Goal: Book appointment/travel/reservation

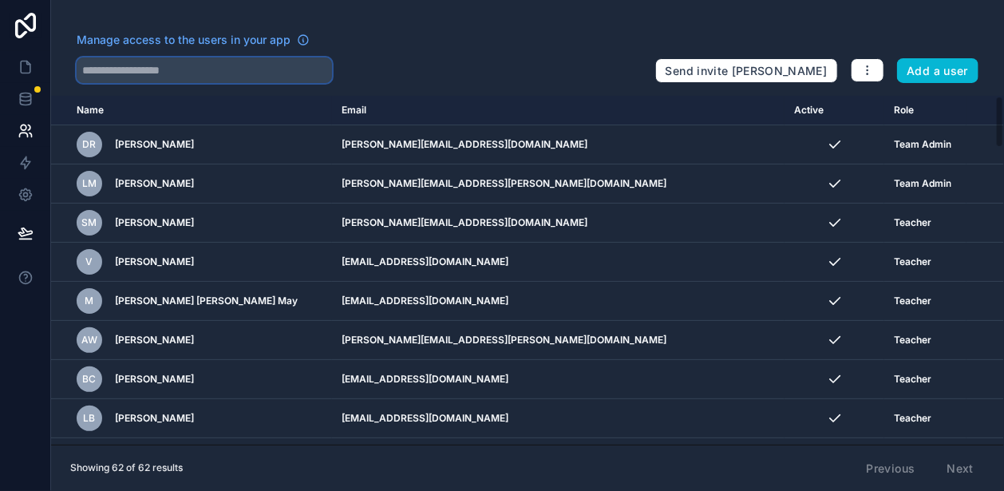
click at [149, 73] on input "text" at bounding box center [204, 70] width 255 height 26
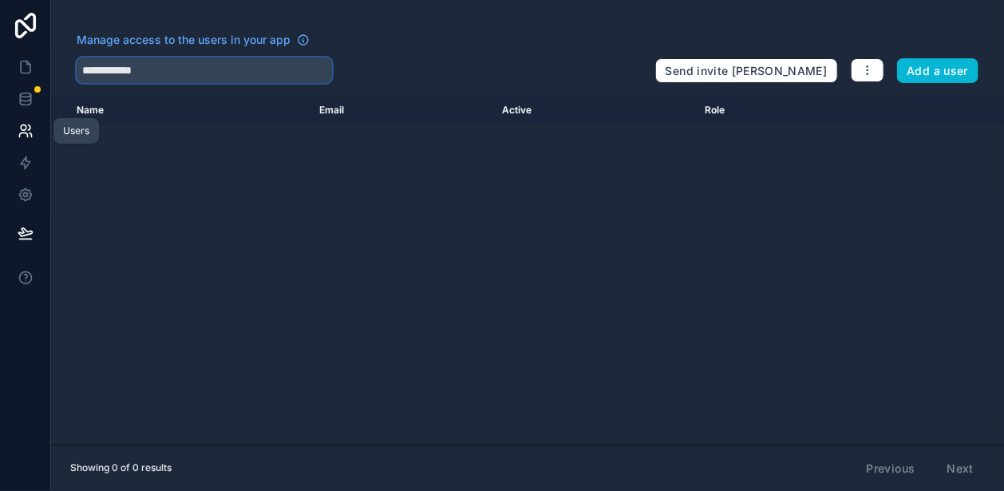
type input "**********"
click at [19, 136] on icon at bounding box center [23, 135] width 8 height 4
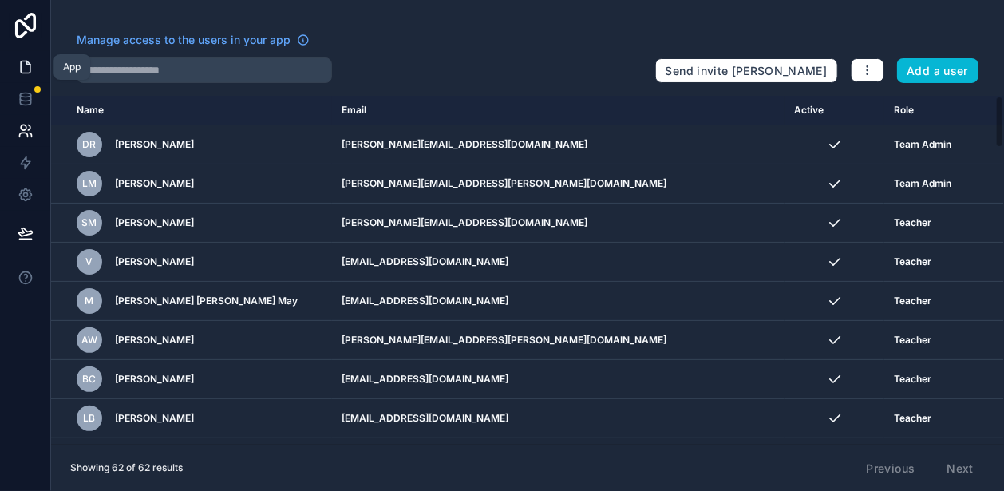
click at [18, 71] on icon at bounding box center [26, 67] width 16 height 16
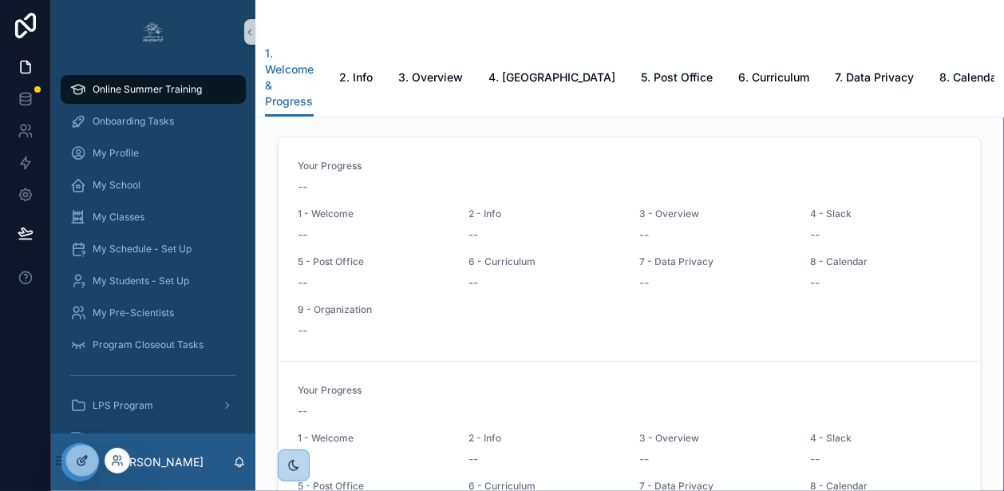
click at [85, 456] on icon at bounding box center [86, 457] width 2 height 2
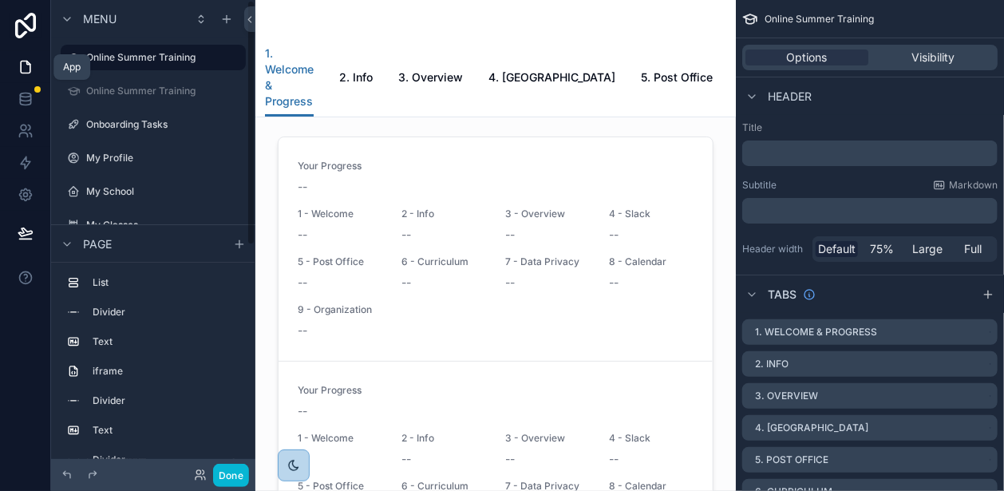
click at [34, 71] on link at bounding box center [25, 67] width 50 height 32
click at [25, 70] on icon at bounding box center [26, 67] width 16 height 16
click at [251, 16] on icon at bounding box center [249, 20] width 11 height 12
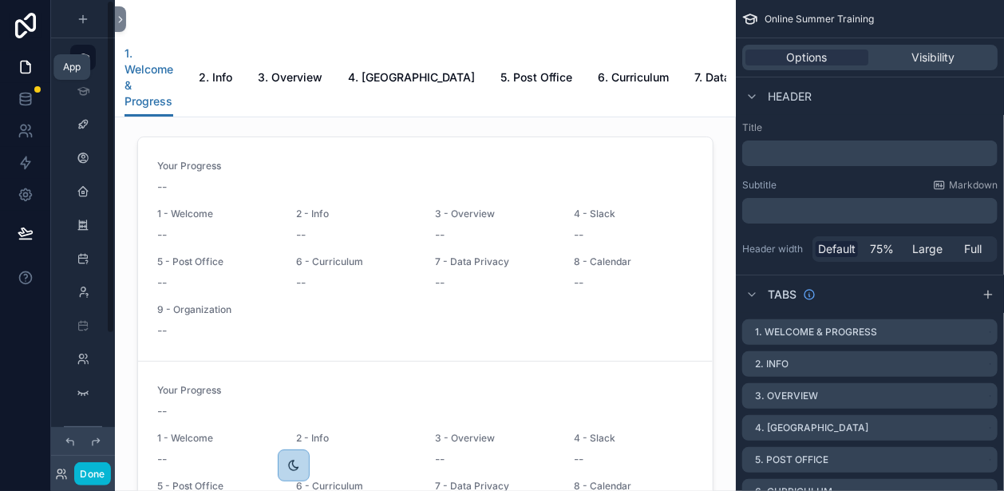
click at [28, 72] on icon at bounding box center [26, 67] width 16 height 16
click at [93, 476] on button "Done" at bounding box center [92, 473] width 36 height 23
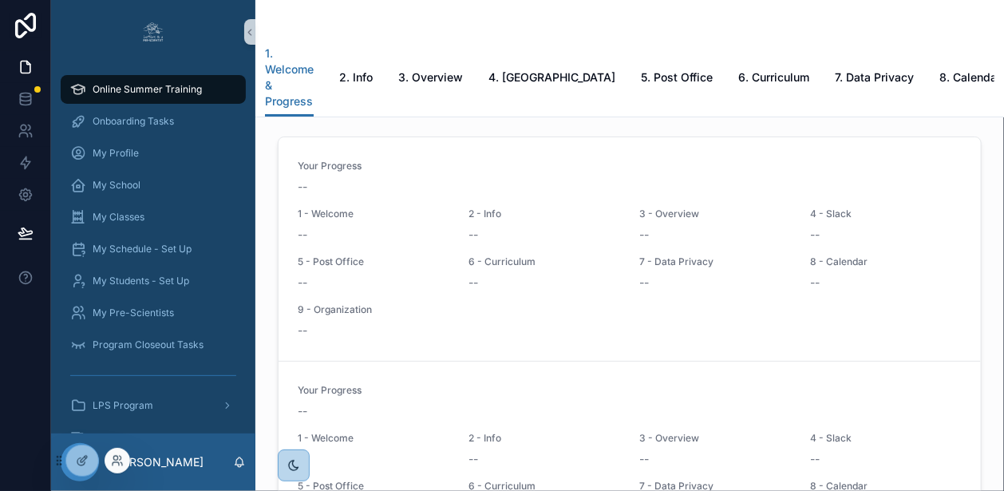
click at [119, 452] on div at bounding box center [118, 461] width 26 height 26
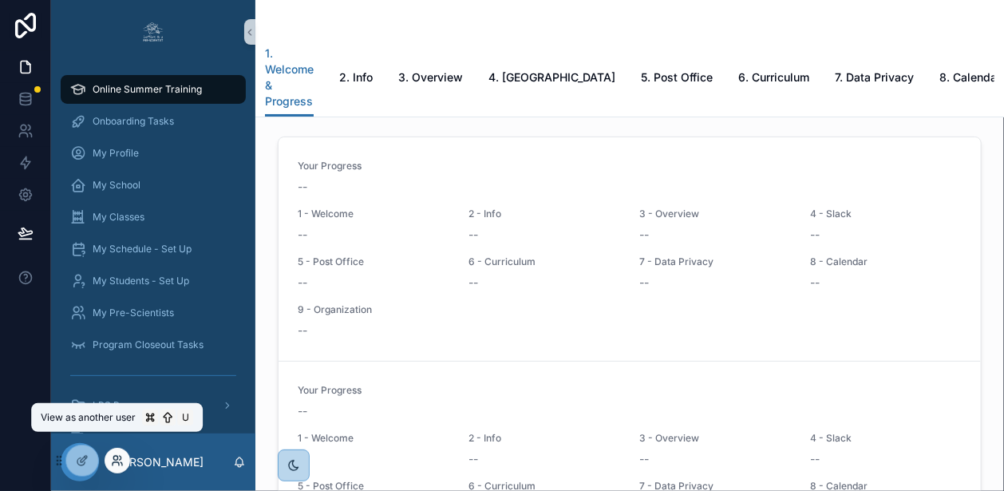
click at [118, 462] on icon at bounding box center [117, 460] width 13 height 13
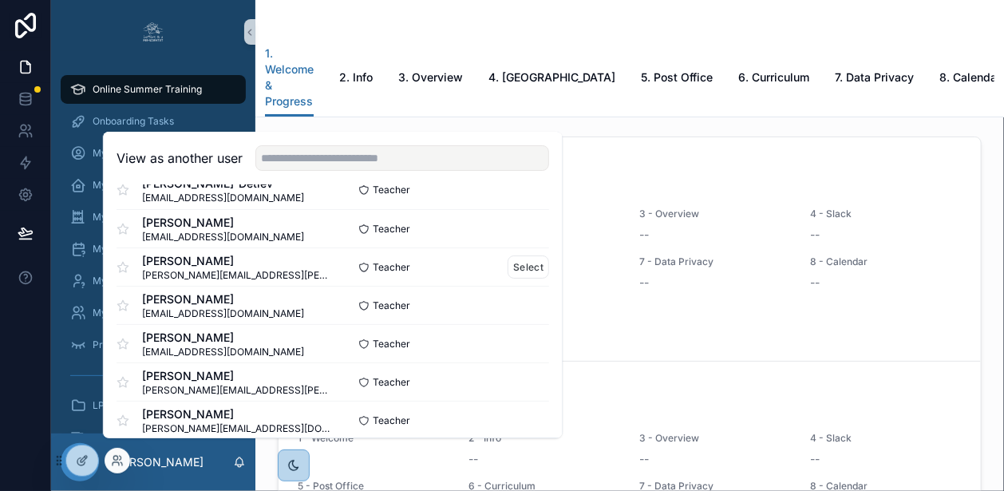
scroll to position [41, 0]
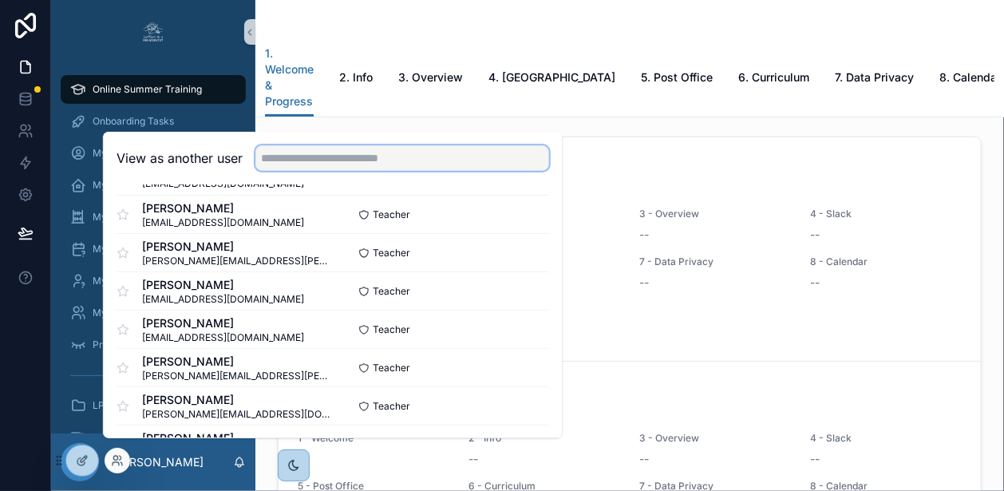
click at [318, 167] on input "text" at bounding box center [402, 158] width 294 height 26
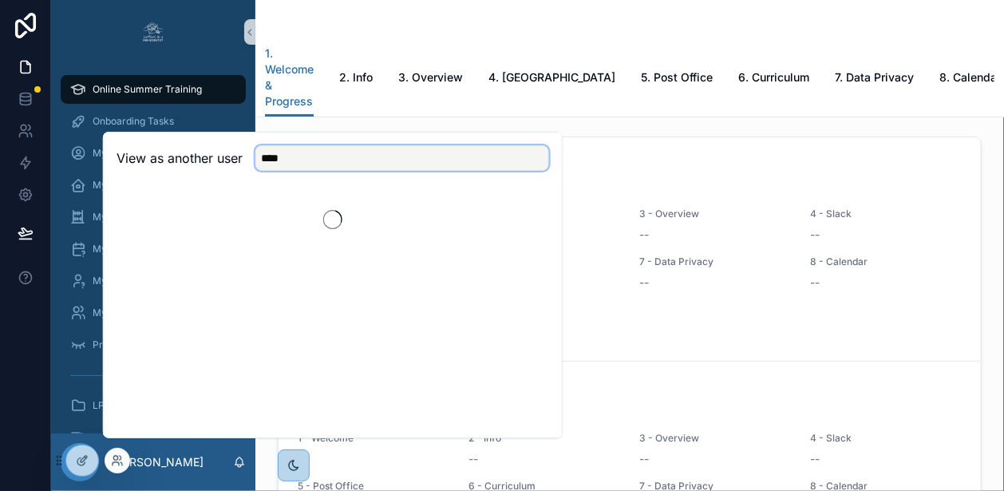
scroll to position [0, 0]
type input "**********"
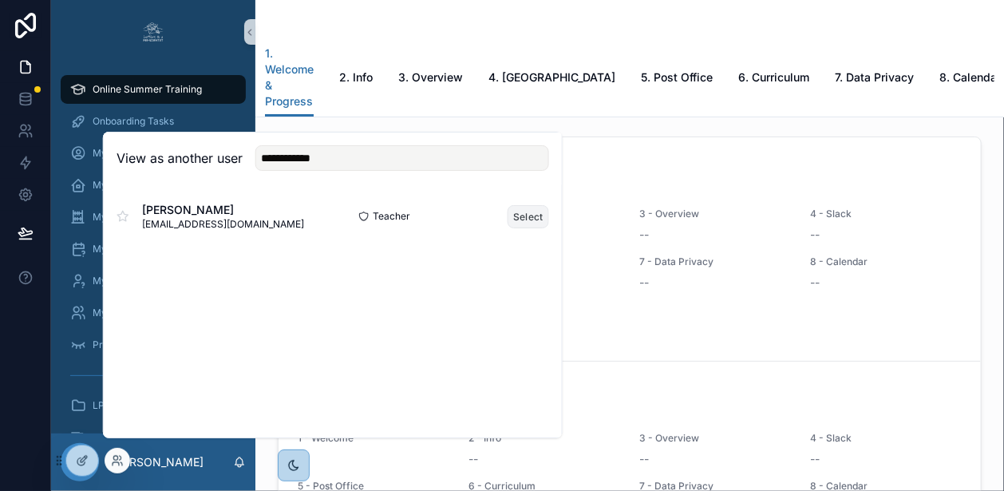
click at [523, 226] on button "Select" at bounding box center [527, 216] width 41 height 23
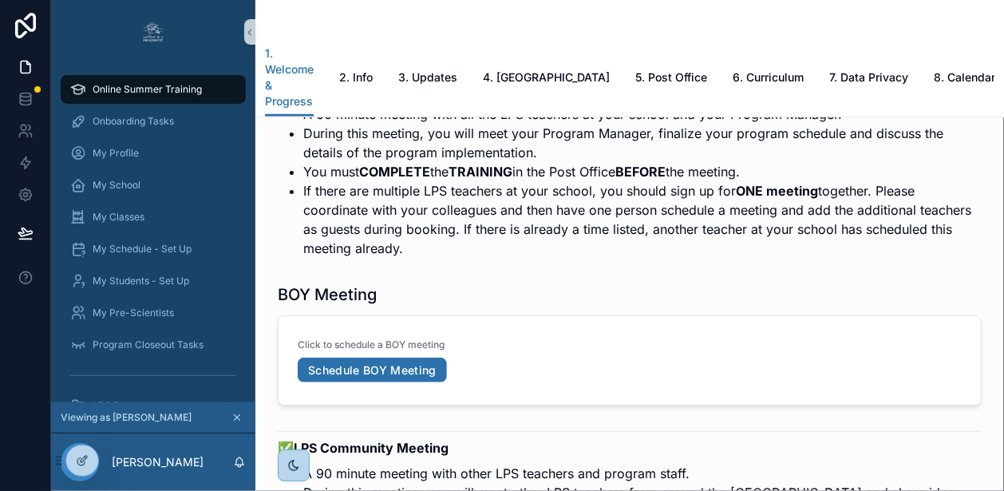
scroll to position [2919, 0]
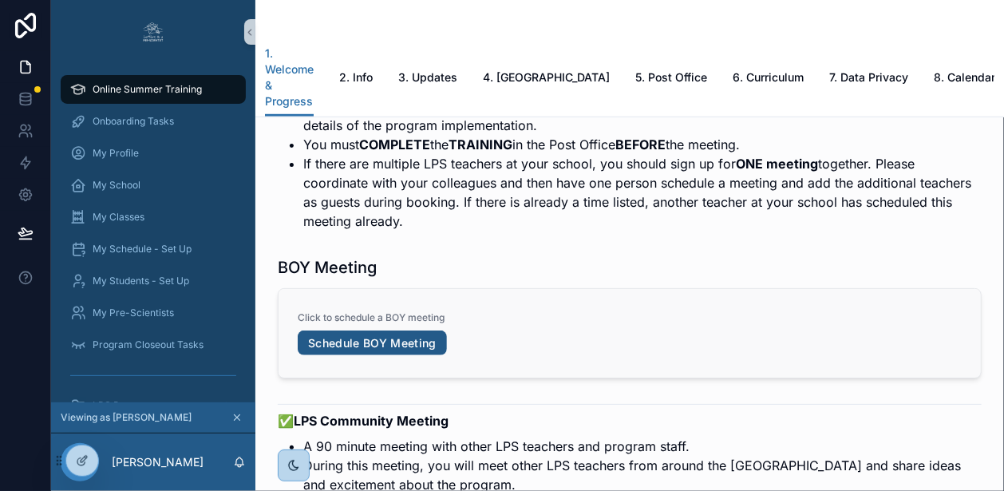
click at [444, 330] on link "Schedule BOY Meeting" at bounding box center [372, 343] width 149 height 26
click at [126, 460] on div at bounding box center [118, 461] width 26 height 26
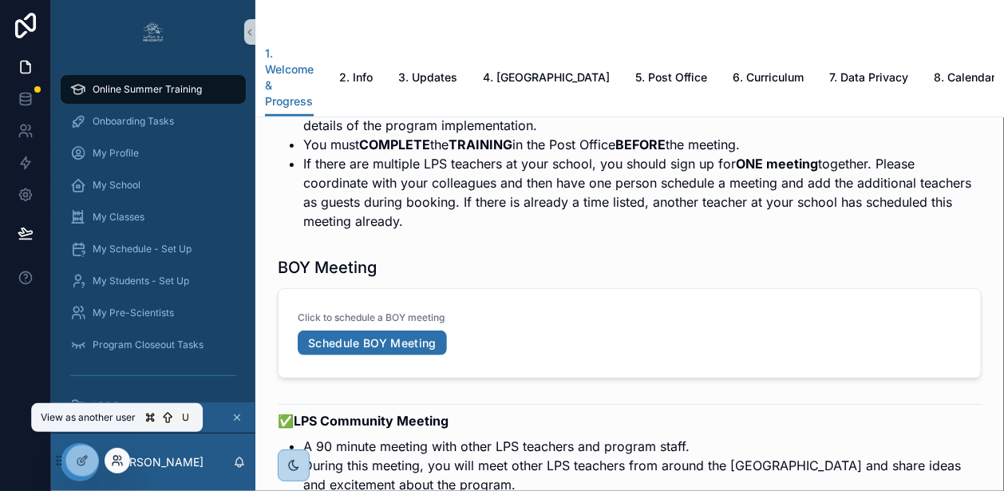
click at [113, 457] on icon at bounding box center [115, 458] width 4 height 4
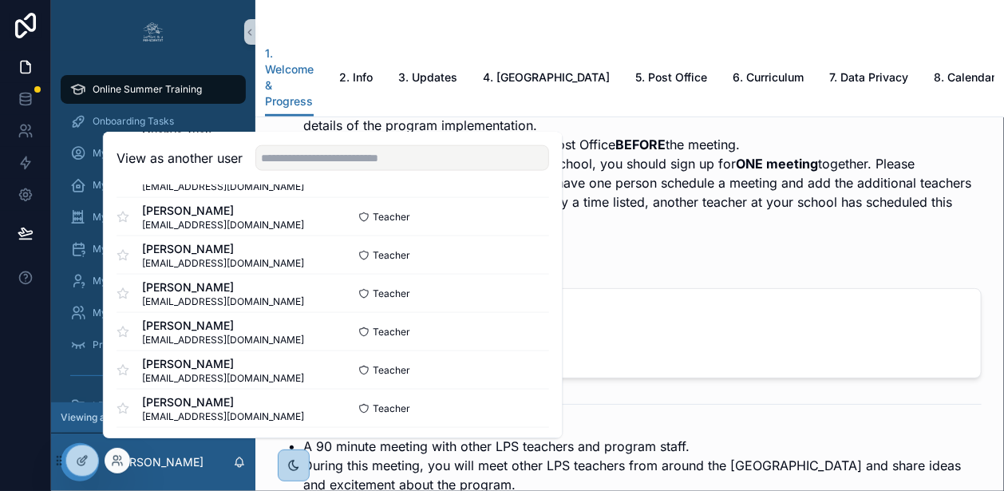
scroll to position [966, 0]
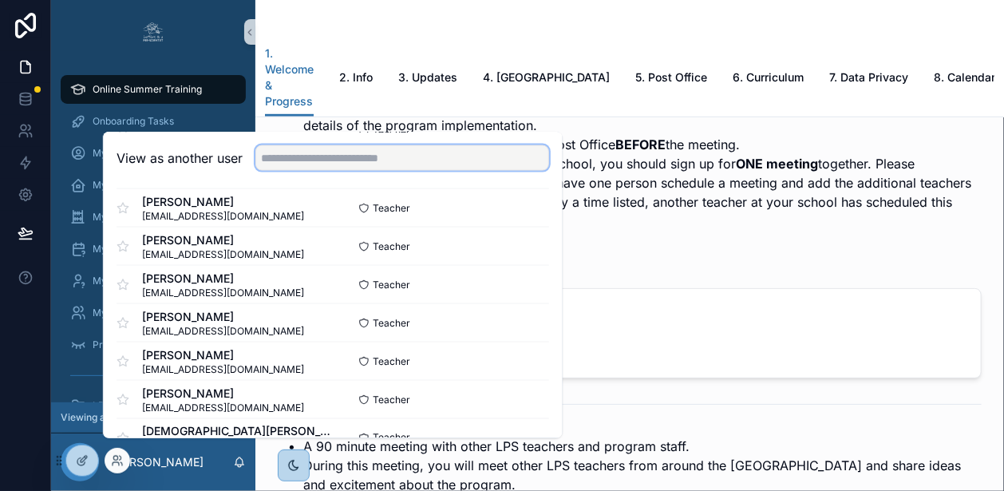
click at [308, 171] on input "text" at bounding box center [402, 158] width 294 height 26
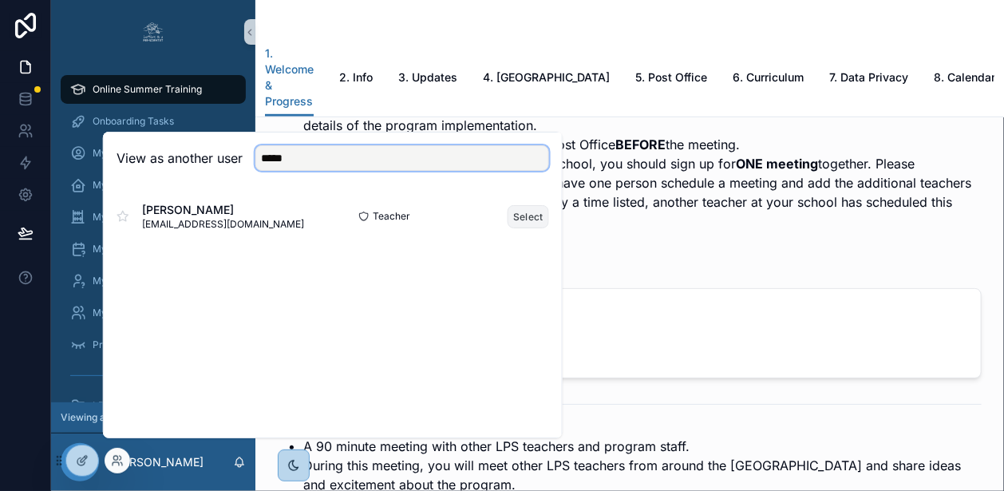
type input "*****"
click at [543, 228] on button "Select" at bounding box center [527, 216] width 41 height 23
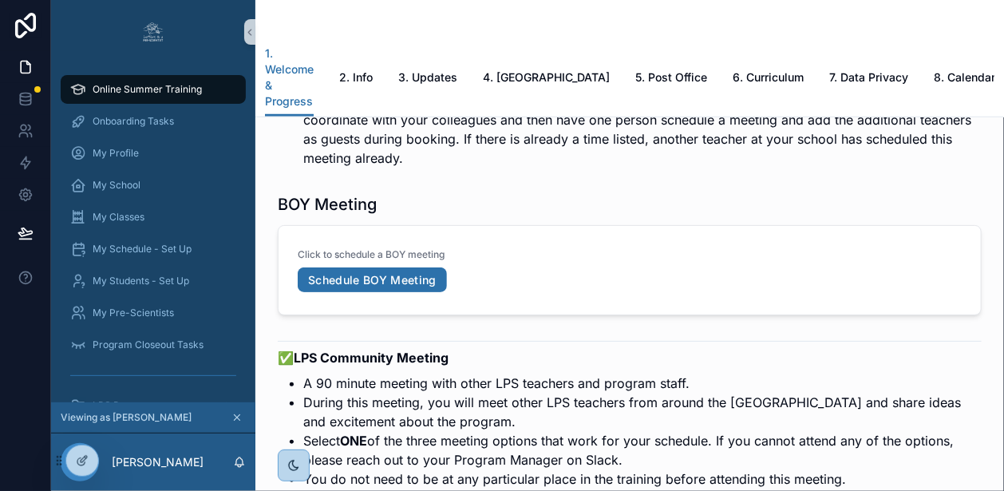
scroll to position [2923, 0]
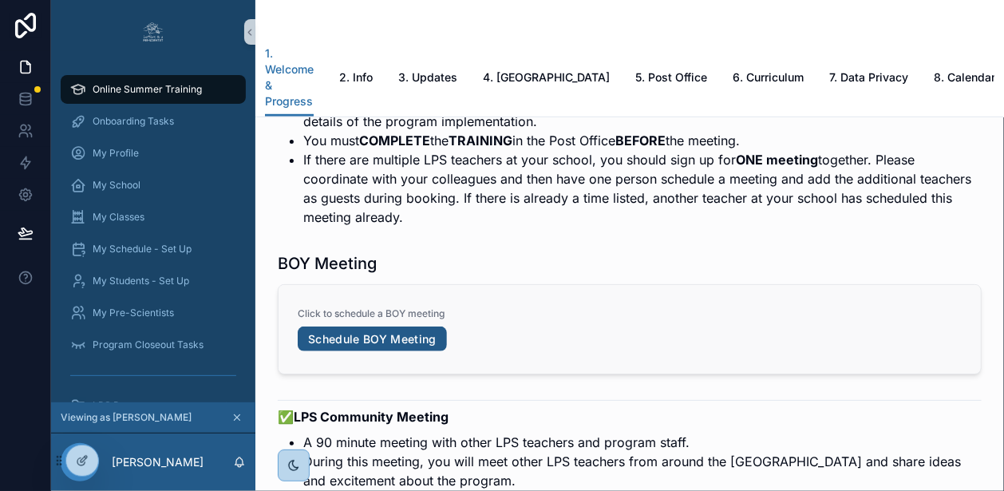
click at [427, 326] on link "Schedule BOY Meeting" at bounding box center [372, 339] width 149 height 26
click at [357, 326] on link "Schedule BOY Meeting" at bounding box center [372, 339] width 149 height 26
click at [117, 466] on icon at bounding box center [117, 460] width 13 height 13
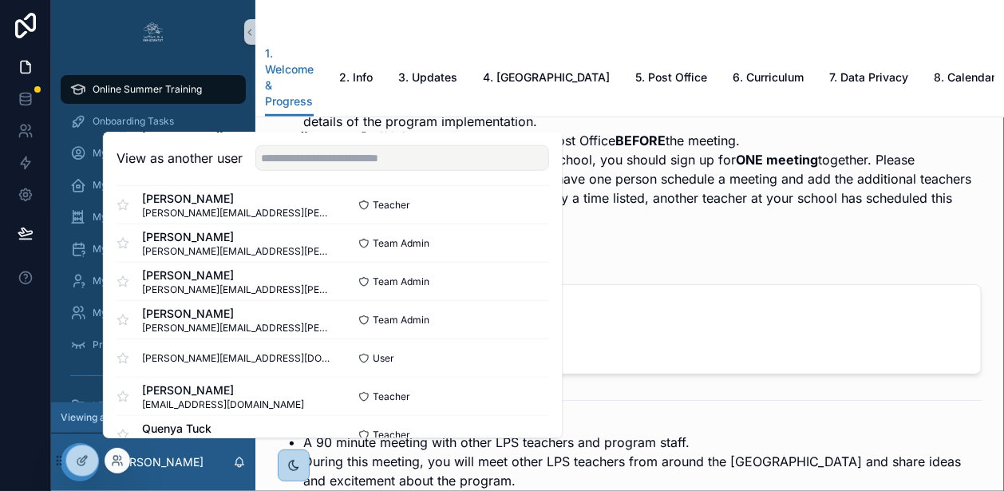
scroll to position [809, 0]
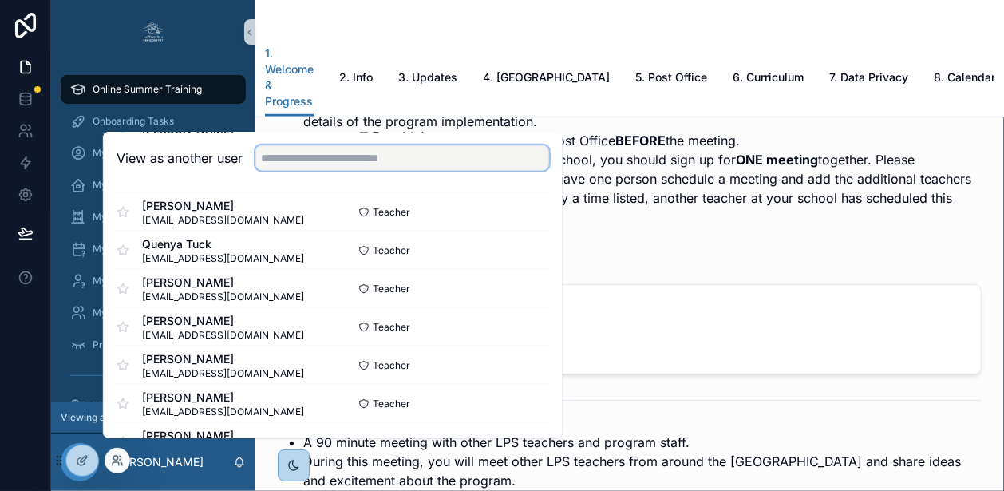
click at [321, 164] on input "text" at bounding box center [402, 158] width 294 height 26
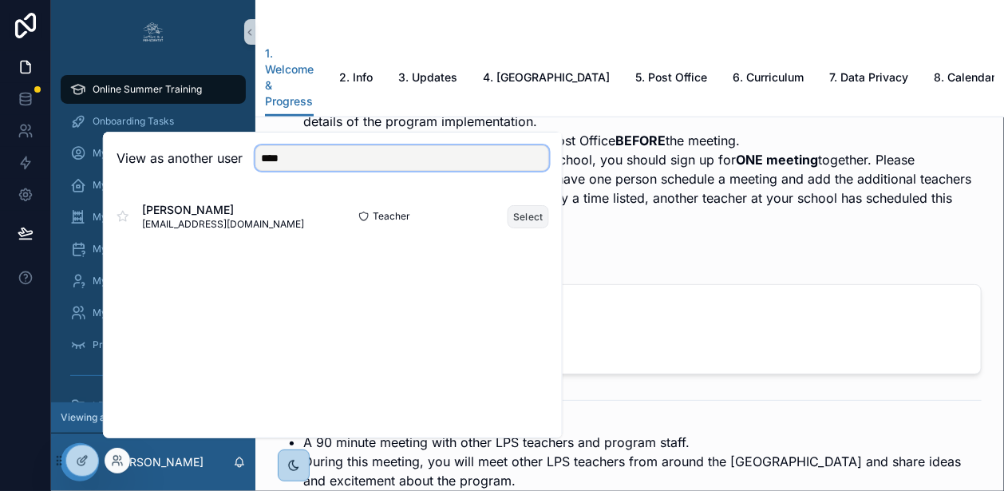
type input "****"
click at [516, 217] on button "Select" at bounding box center [527, 216] width 41 height 23
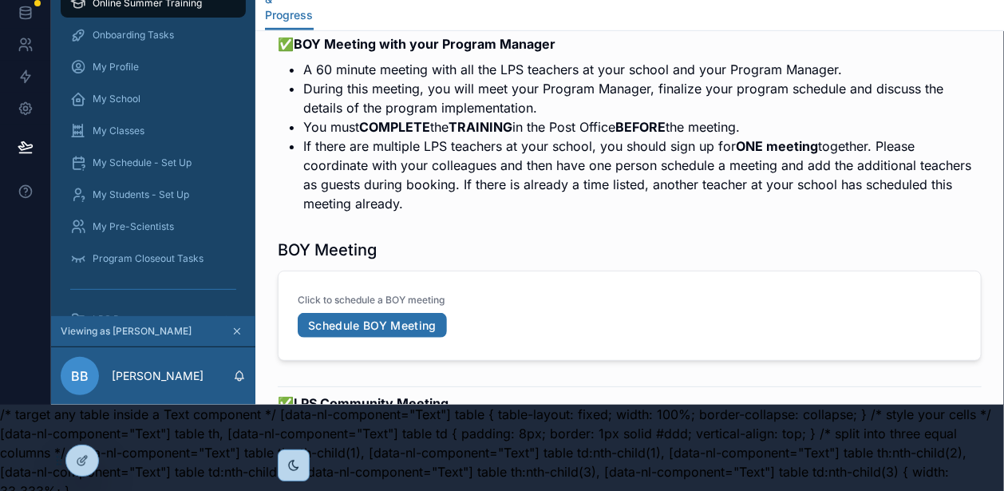
scroll to position [2943, 0]
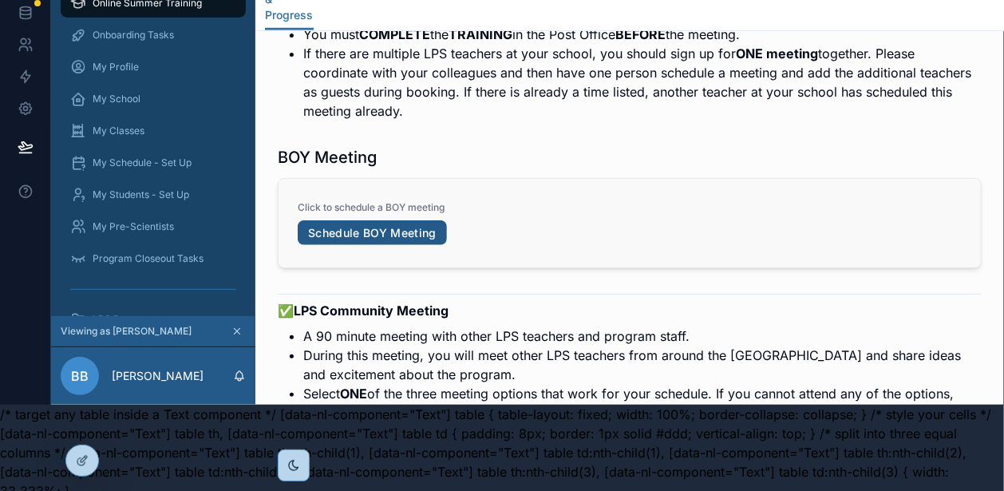
click at [401, 220] on link "Schedule BOY Meeting" at bounding box center [372, 233] width 149 height 26
